Goal: Task Accomplishment & Management: Manage account settings

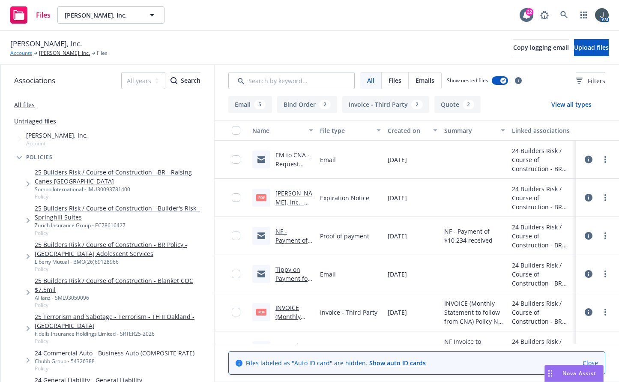
click at [18, 51] on link "Accounts" at bounding box center [21, 53] width 22 height 8
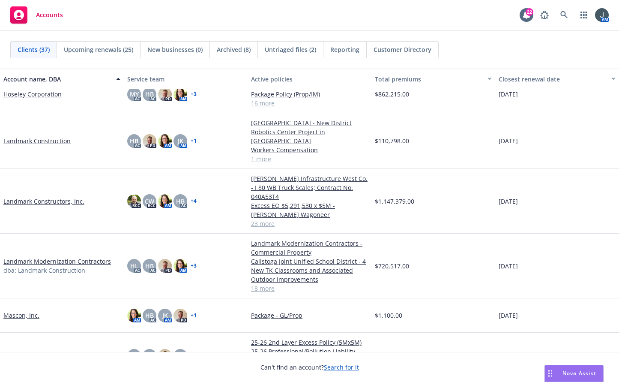
scroll to position [400, 0]
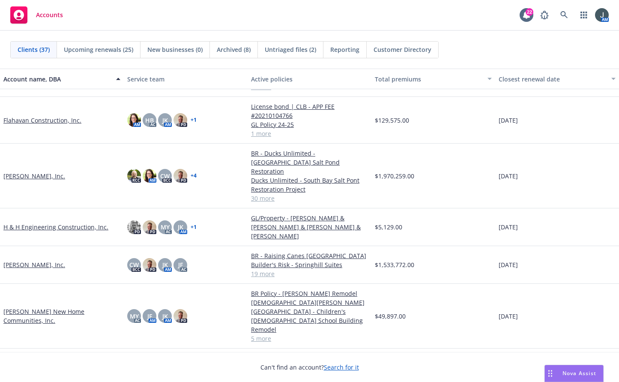
click at [47, 307] on link "[PERSON_NAME] New Home Communities, Inc." at bounding box center [61, 316] width 117 height 18
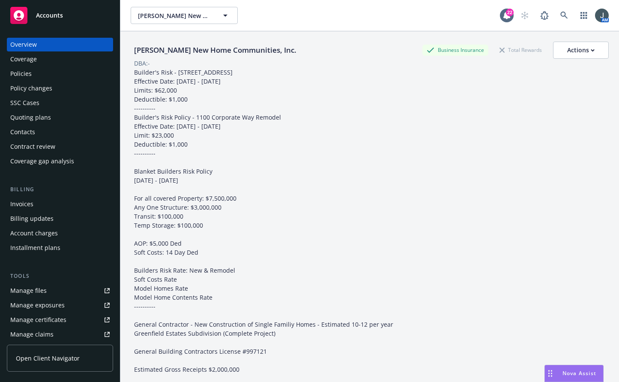
click at [26, 117] on div "Quoting plans" at bounding box center [30, 118] width 41 height 14
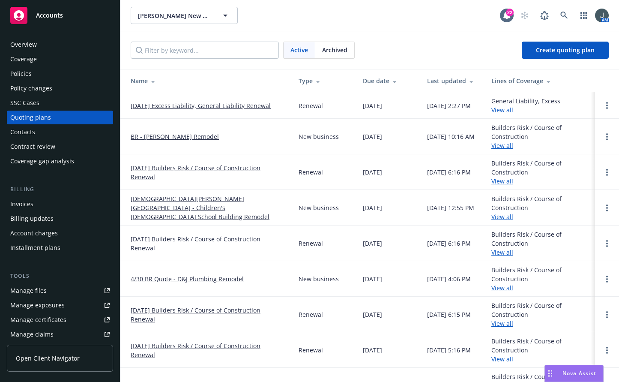
click at [226, 106] on link "[DATE] Excess Liability, General Liability Renewal" at bounding box center [201, 105] width 140 height 9
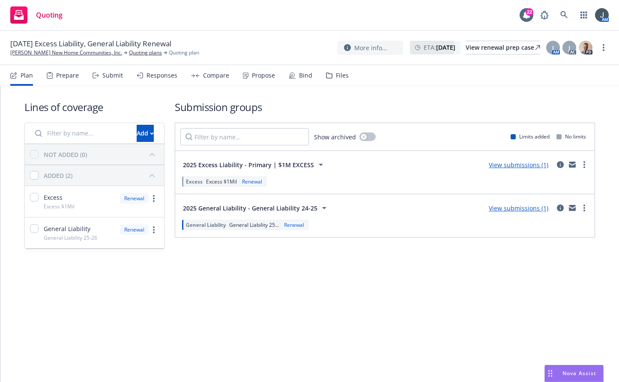
click at [521, 163] on link "View submissions (1)" at bounding box center [519, 165] width 60 height 8
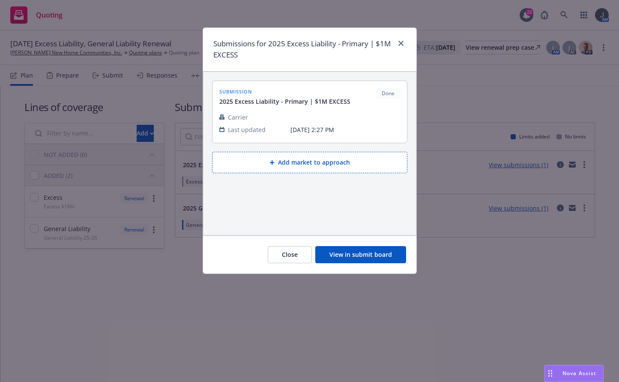
click at [372, 255] on button "View in submit board" at bounding box center [360, 254] width 91 height 17
